Goal: Find specific fact: Find specific fact

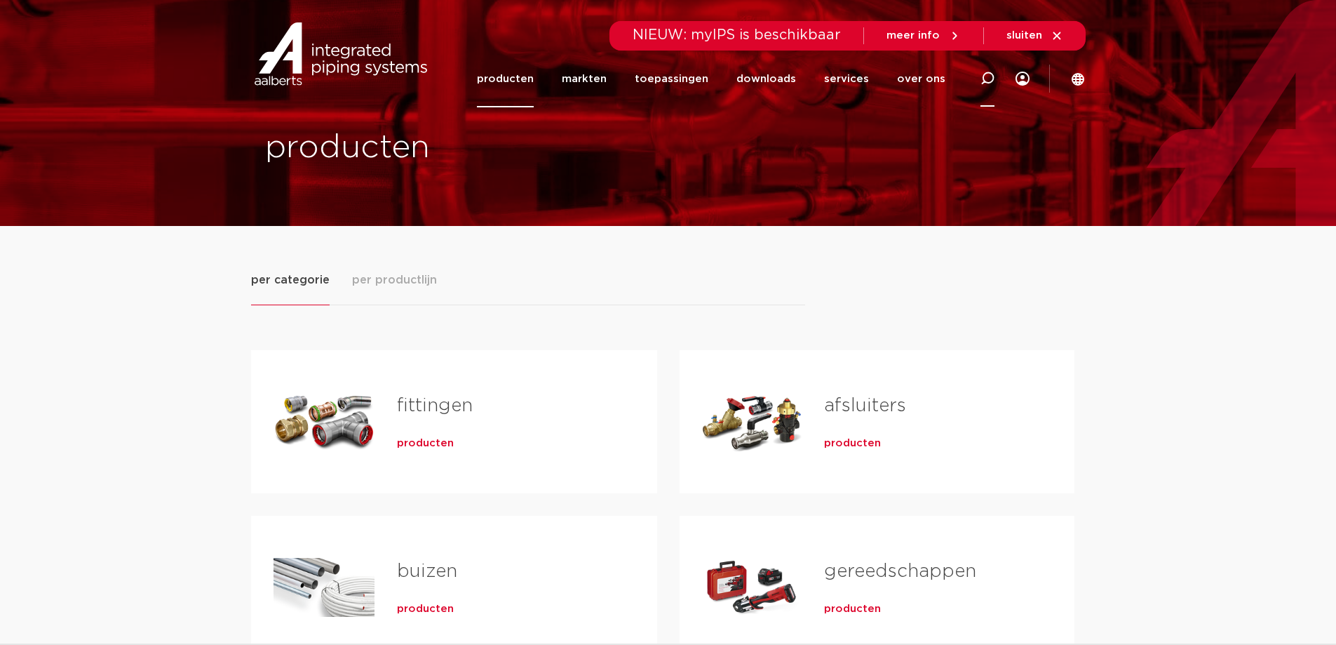
click at [979, 76] on div at bounding box center [988, 79] width 56 height 58
paste input "6192120"
type input "6192120"
click button "Zoeken" at bounding box center [0, 0] width 0 height 0
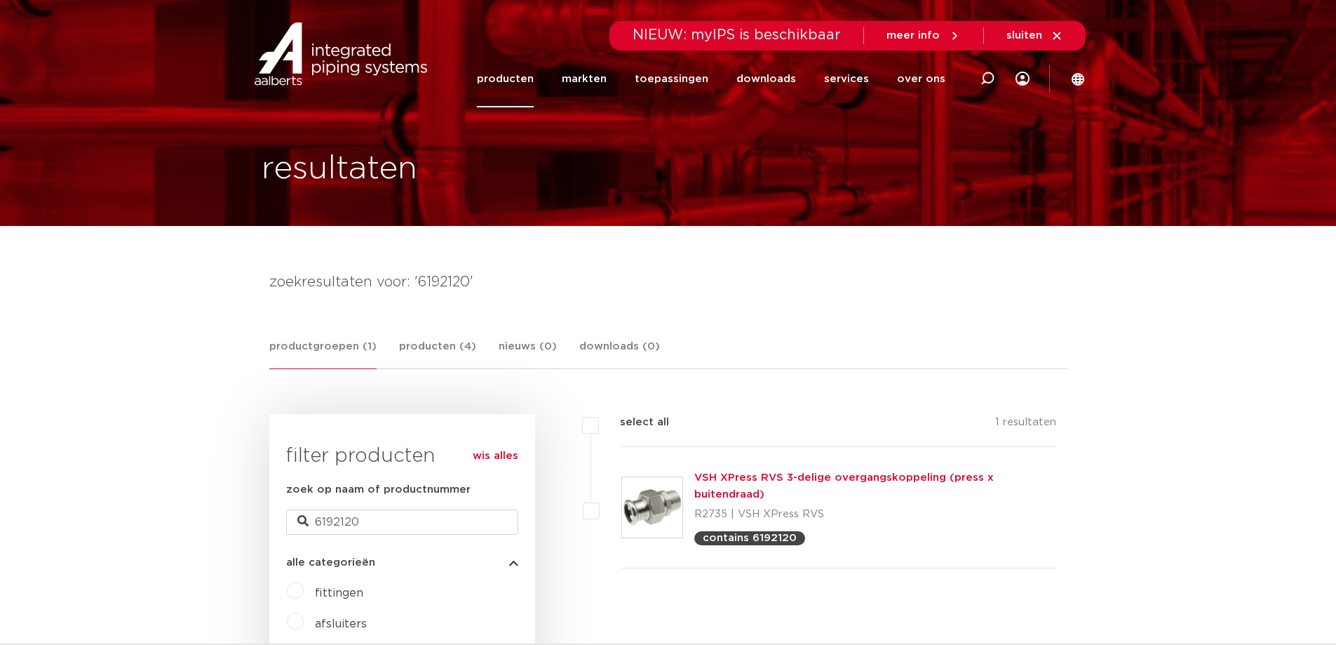
click at [936, 477] on link "VSH XPress RVS 3-delige overgangskoppeling (press x buitendraad)" at bounding box center [844, 485] width 300 height 27
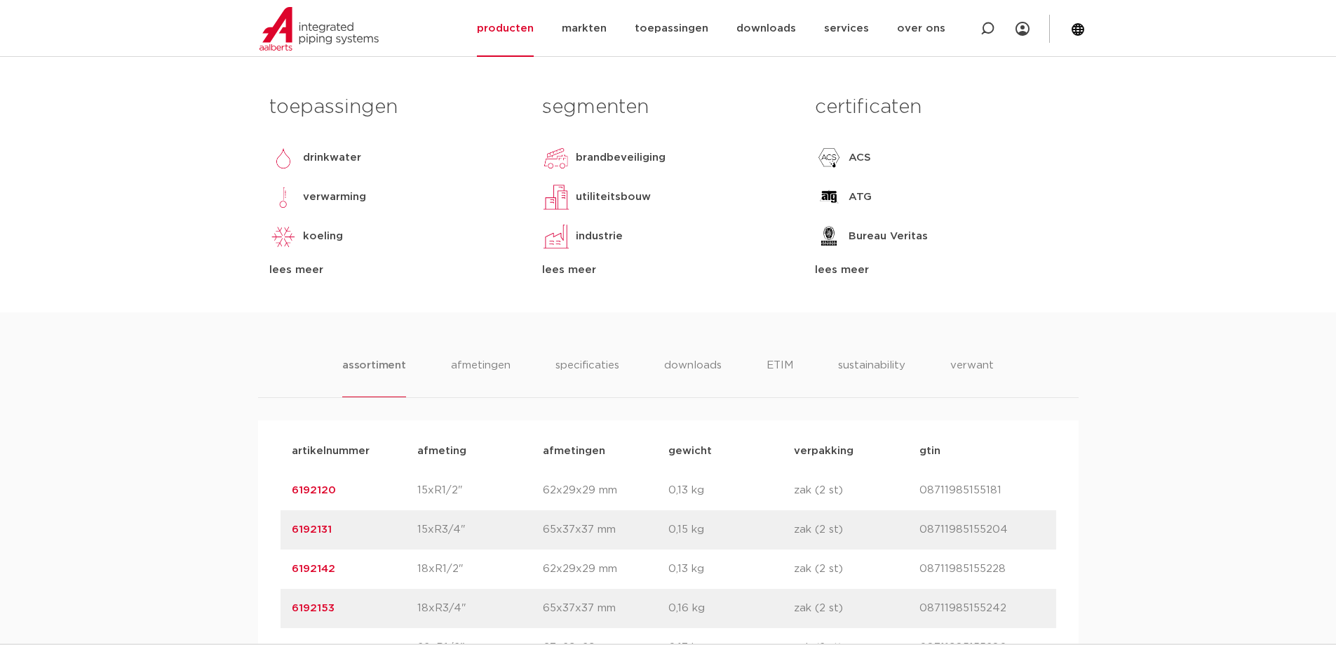
scroll to position [748, 0]
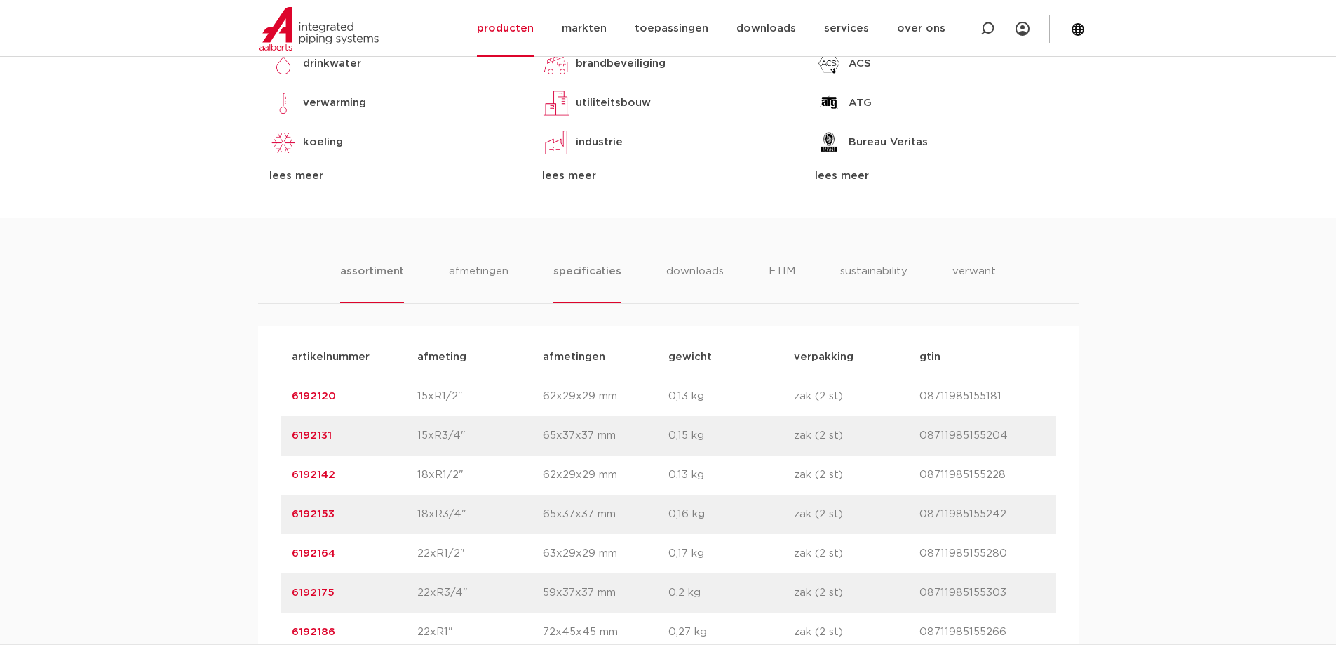
click at [581, 272] on li "specificaties" at bounding box center [586, 283] width 67 height 40
